Goal: Information Seeking & Learning: Learn about a topic

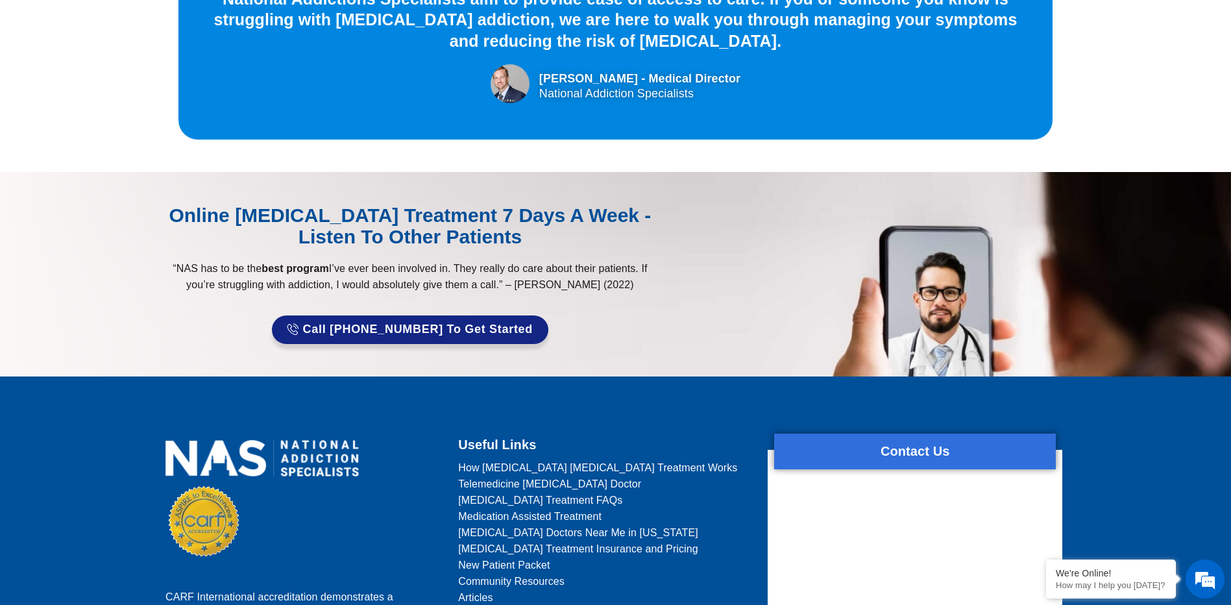
scroll to position [3765, 0]
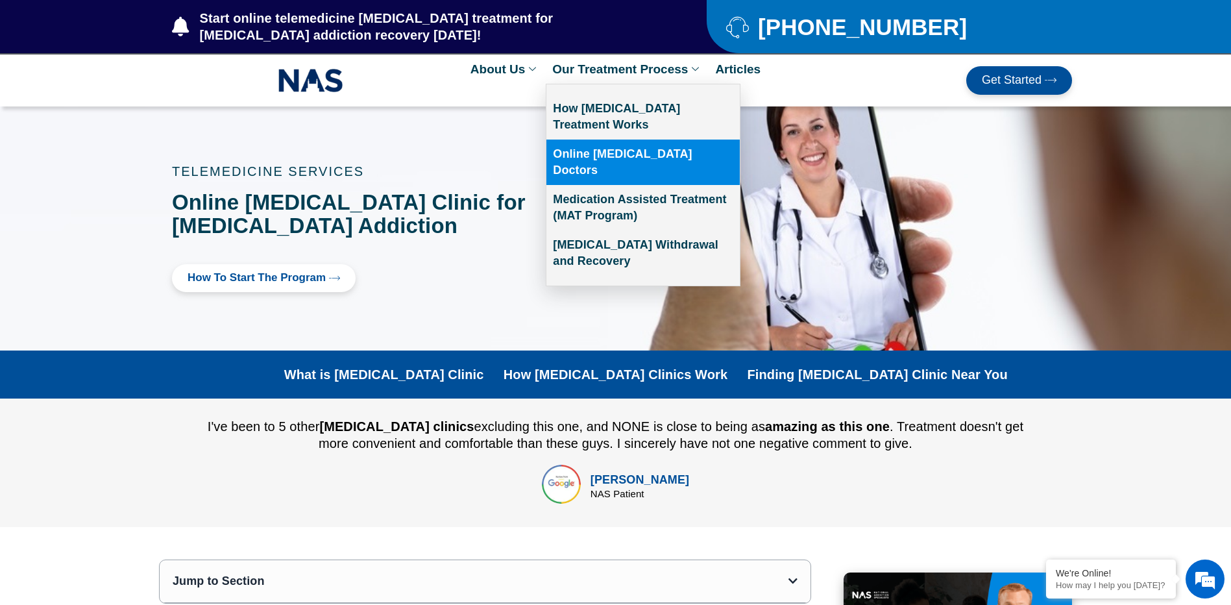
click at [604, 160] on link "Online [MEDICAL_DATA] Doctors" at bounding box center [643, 162] width 193 height 45
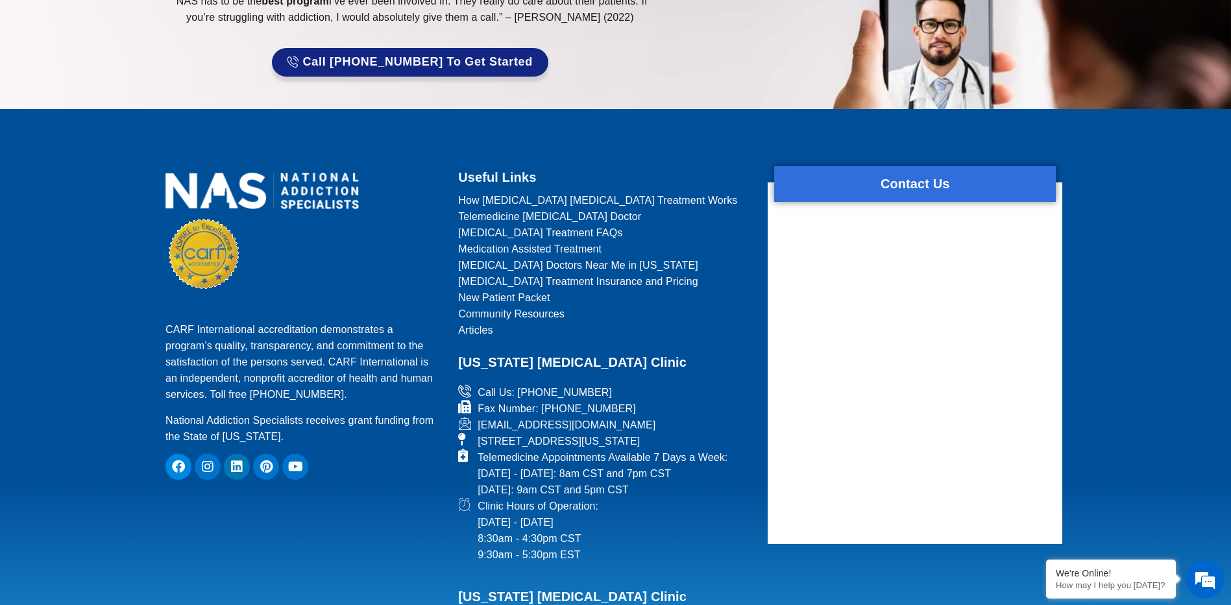
scroll to position [2402, 0]
